Goal: Task Accomplishment & Management: Complete application form

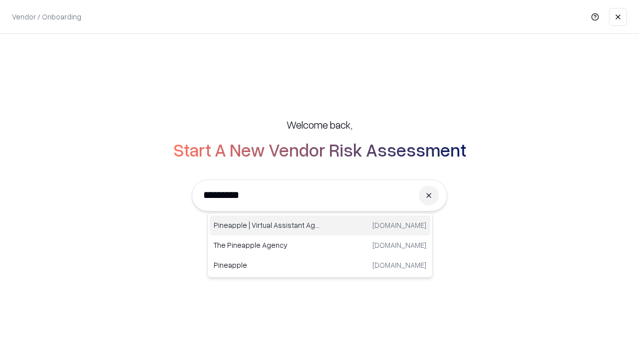
click at [320, 226] on div "Pineapple | Virtual Assistant Agency [DOMAIN_NAME]" at bounding box center [320, 226] width 221 height 20
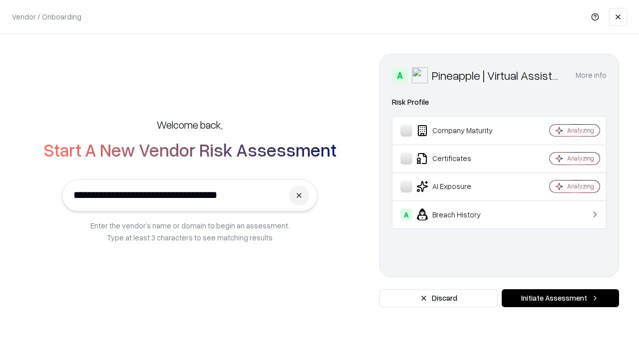
type input "**********"
click at [560, 298] on button "Initiate Assessment" at bounding box center [560, 298] width 117 height 18
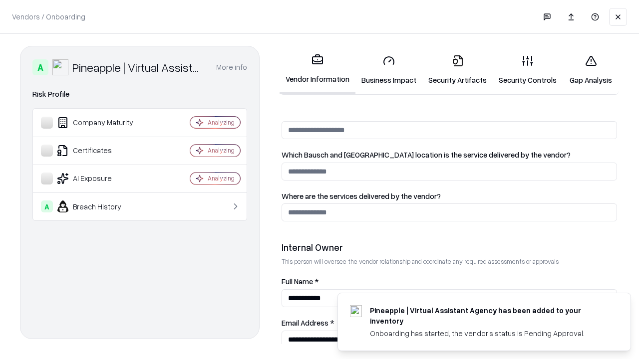
scroll to position [517, 0]
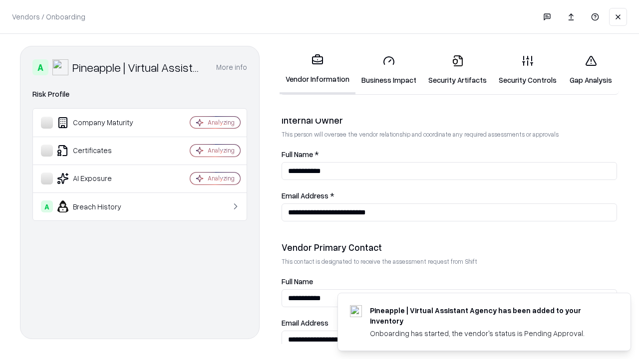
click at [457, 70] on link "Security Artifacts" at bounding box center [457, 70] width 70 height 46
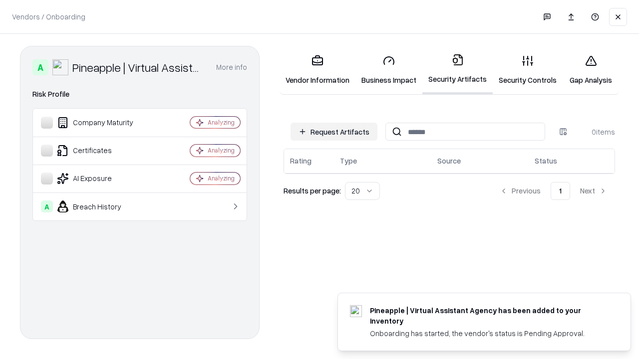
click at [334, 132] on button "Request Artifacts" at bounding box center [333, 132] width 87 height 18
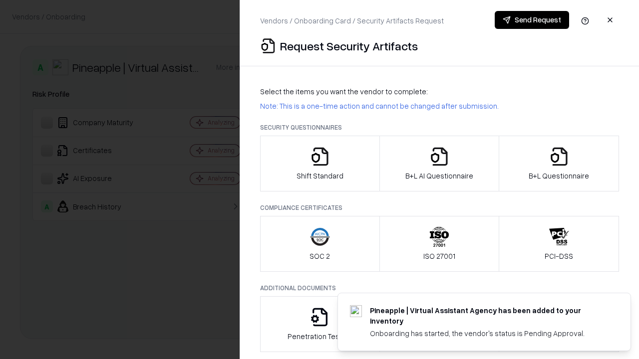
click at [558, 164] on icon "button" at bounding box center [559, 157] width 20 height 20
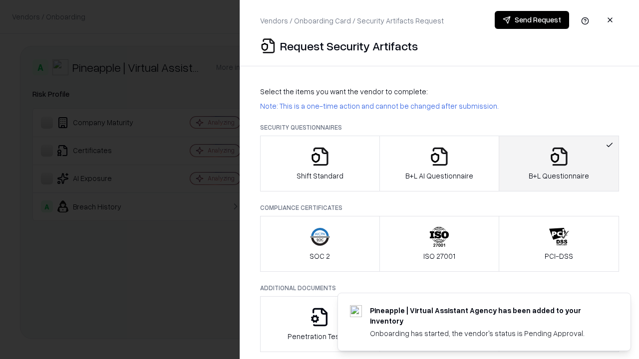
click at [439, 164] on icon "button" at bounding box center [439, 157] width 20 height 20
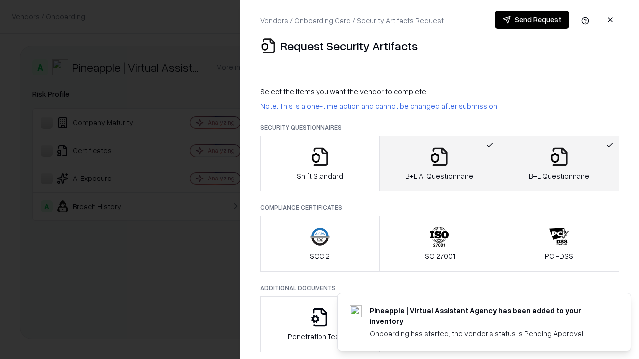
click at [532, 20] on button "Send Request" at bounding box center [532, 20] width 74 height 18
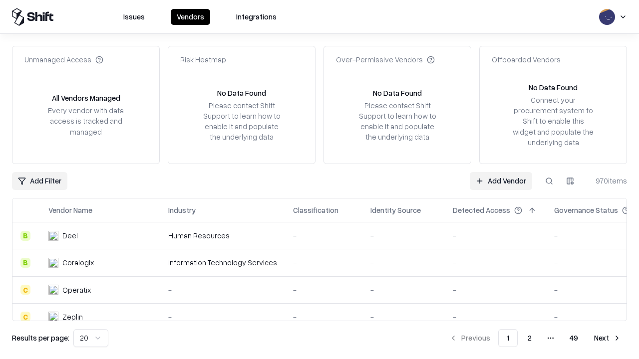
click at [549, 181] on button at bounding box center [549, 181] width 18 height 18
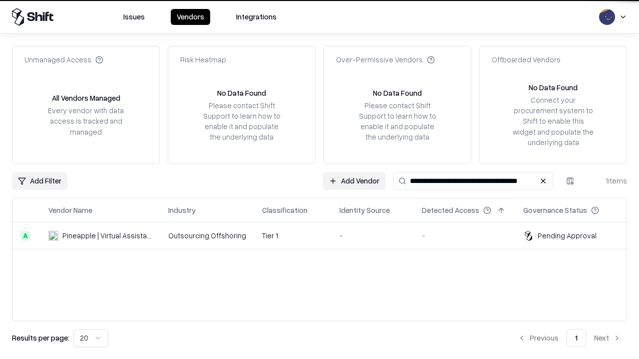
type input "**********"
click at [325, 236] on td "Tier 1" at bounding box center [292, 236] width 77 height 27
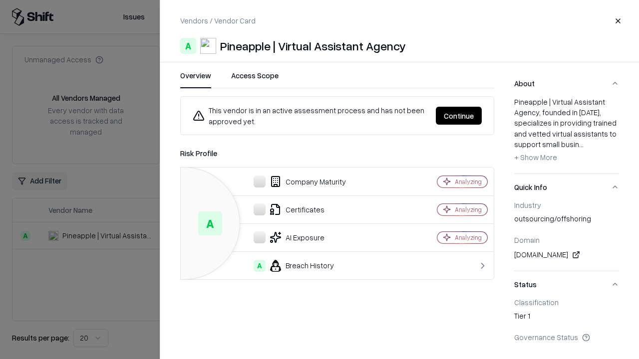
click at [459, 116] on button "Continue" at bounding box center [459, 116] width 46 height 18
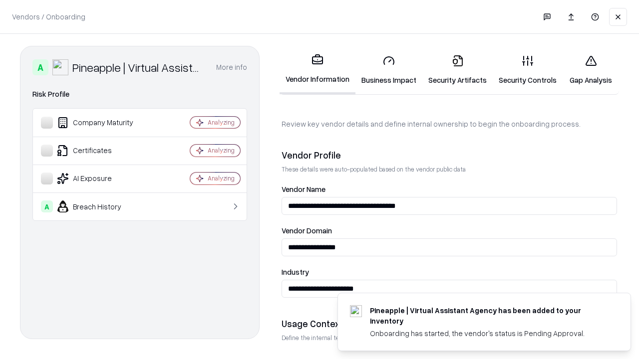
click at [457, 70] on link "Security Artifacts" at bounding box center [457, 70] width 70 height 46
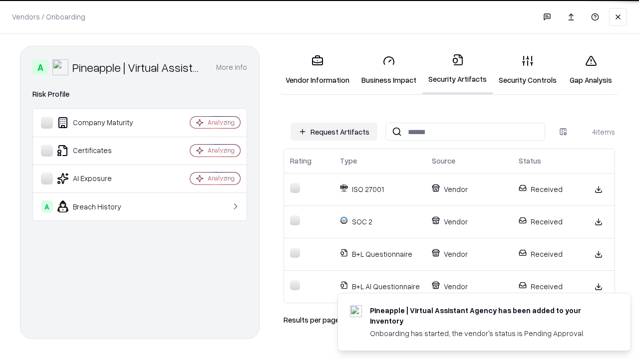
click at [590, 70] on link "Gap Analysis" at bounding box center [590, 70] width 56 height 46
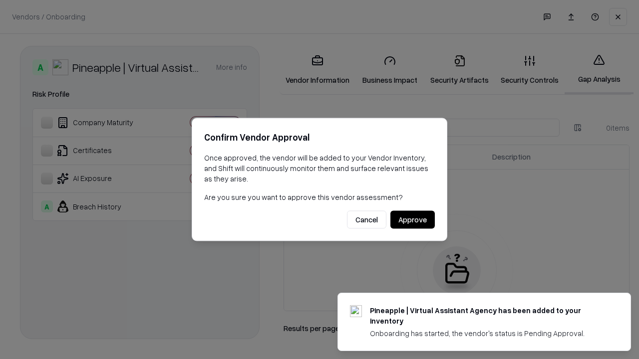
click at [412, 220] on button "Approve" at bounding box center [412, 220] width 44 height 18
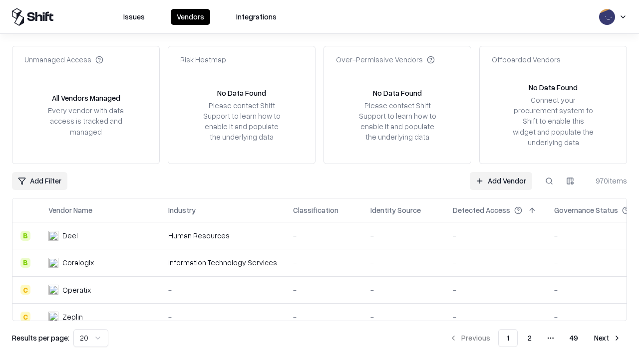
type input "**********"
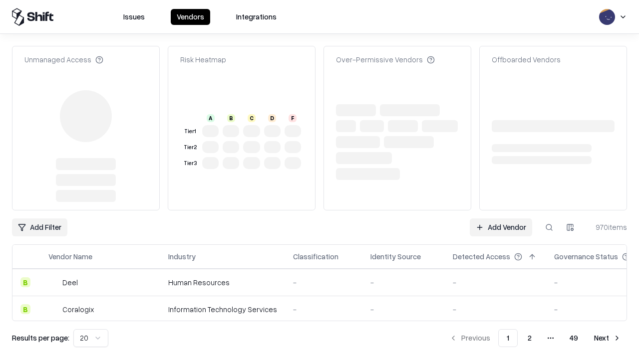
click at [501, 228] on link "Add Vendor" at bounding box center [501, 228] width 62 height 18
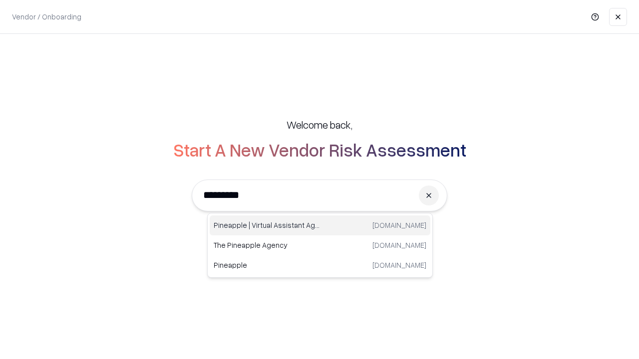
click at [320, 226] on div "Pineapple | Virtual Assistant Agency [DOMAIN_NAME]" at bounding box center [320, 226] width 221 height 20
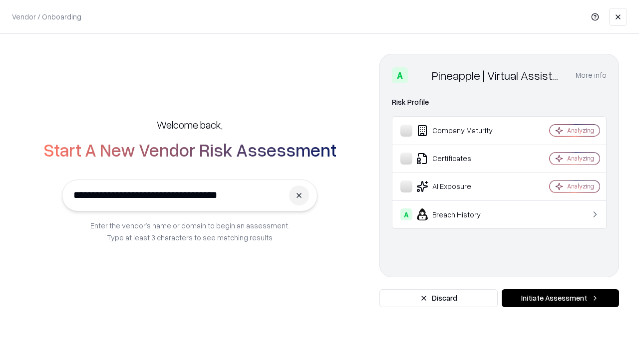
type input "**********"
click at [560, 298] on button "Initiate Assessment" at bounding box center [560, 298] width 117 height 18
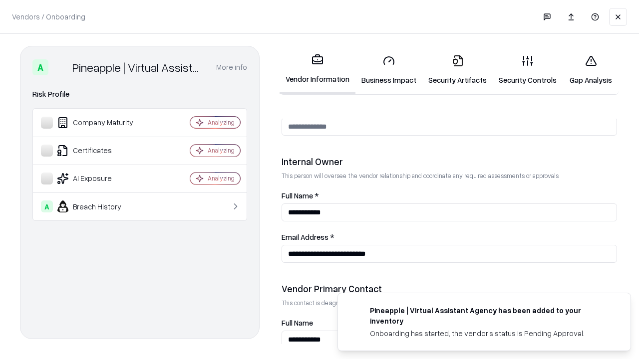
scroll to position [517, 0]
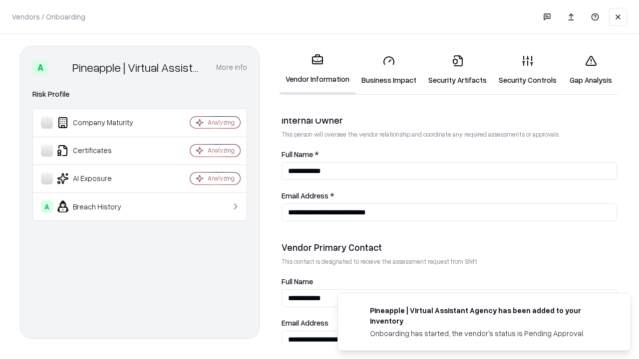
click at [590, 70] on link "Gap Analysis" at bounding box center [590, 70] width 56 height 46
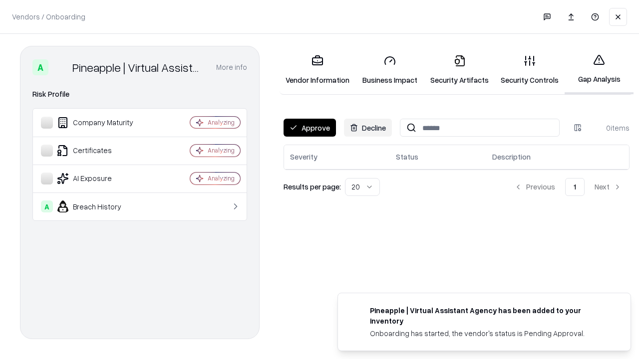
click at [309, 128] on button "Approve" at bounding box center [309, 128] width 52 height 18
